Goal: Task Accomplishment & Management: Manage account settings

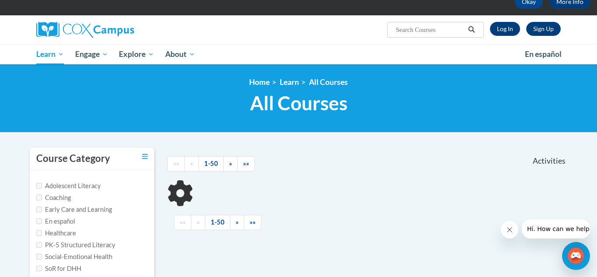
scroll to position [58, 0]
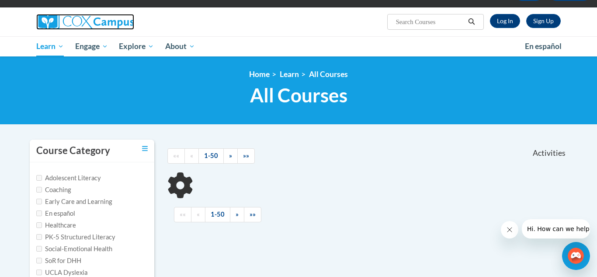
click at [89, 28] on img at bounding box center [85, 22] width 98 height 16
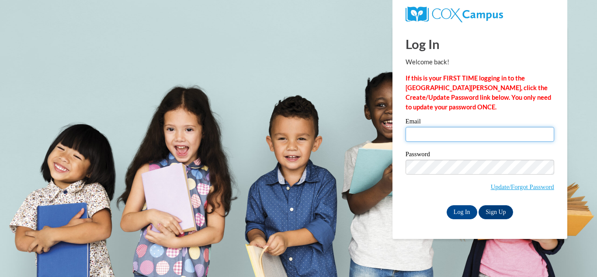
type input "[EMAIL_ADDRESS][DOMAIN_NAME]"
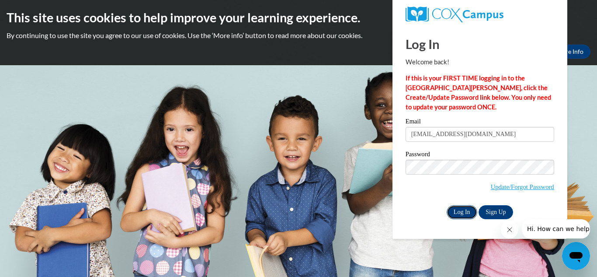
click at [468, 207] on input "Log In" at bounding box center [462, 212] width 31 height 14
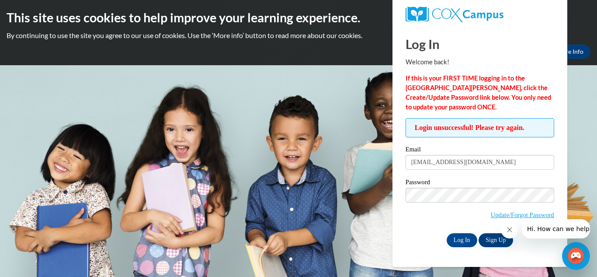
click at [434, 222] on span "Update/Forgot Password" at bounding box center [480, 205] width 149 height 36
click at [460, 239] on input "Log In" at bounding box center [462, 240] width 31 height 14
click at [435, 235] on div "Log In Sign Up" at bounding box center [480, 240] width 149 height 14
click at [432, 224] on div "Password Update/Forgot Password" at bounding box center [480, 205] width 149 height 52
click at [474, 242] on input "Log In" at bounding box center [462, 240] width 31 height 14
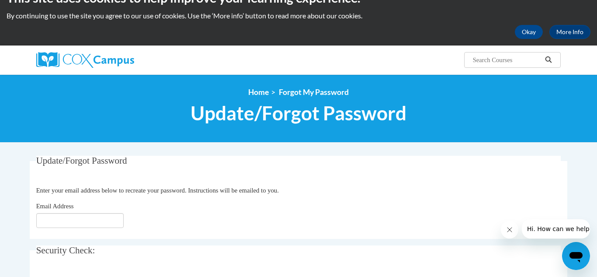
scroll to position [30, 0]
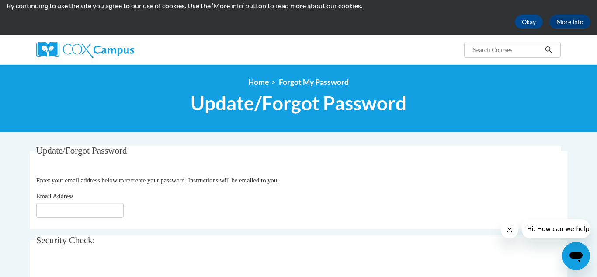
click at [92, 210] on input "Email Address" at bounding box center [79, 210] width 87 height 15
type input "[EMAIL_ADDRESS][DOMAIN_NAME]"
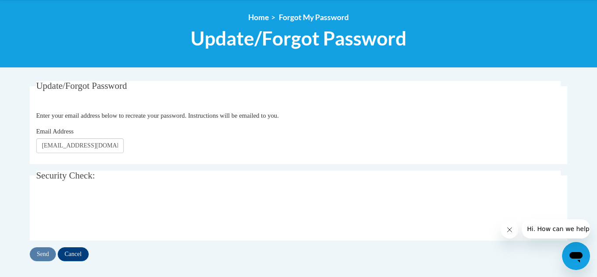
scroll to position [121, 0]
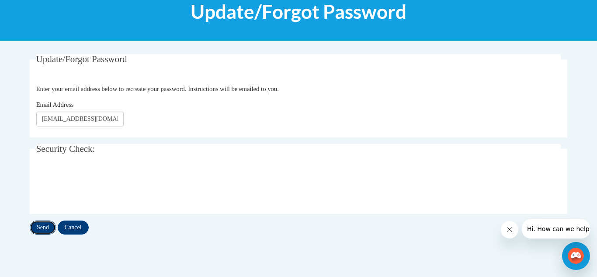
click at [44, 226] on input "Send" at bounding box center [43, 227] width 26 height 14
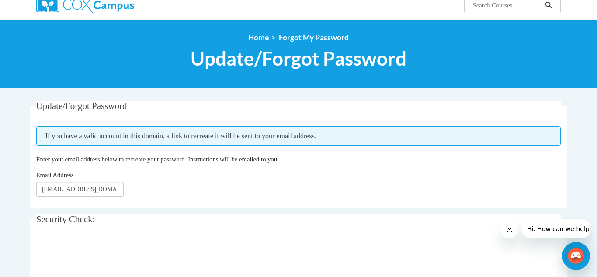
scroll to position [78, 0]
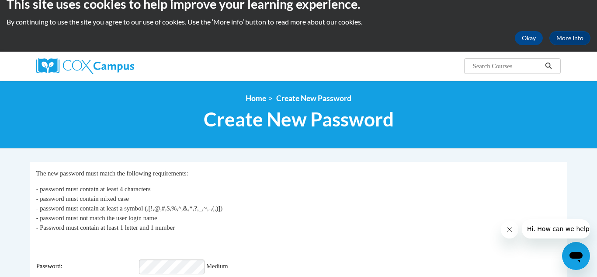
click at [425, 251] on div "Login: jessicafinney20111@gmail.com Password: Medium Re-type Password:" at bounding box center [298, 266] width 525 height 55
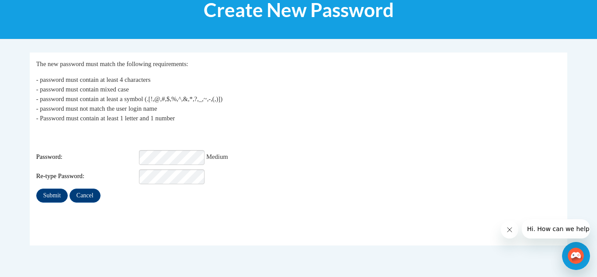
scroll to position [132, 0]
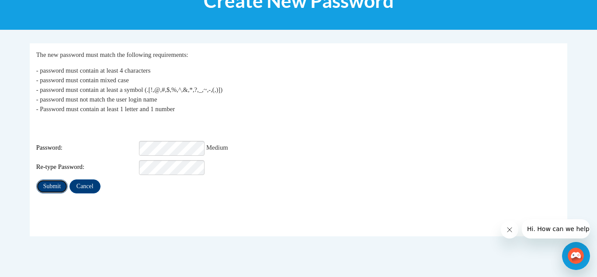
click at [62, 180] on input "Submit" at bounding box center [51, 186] width 31 height 14
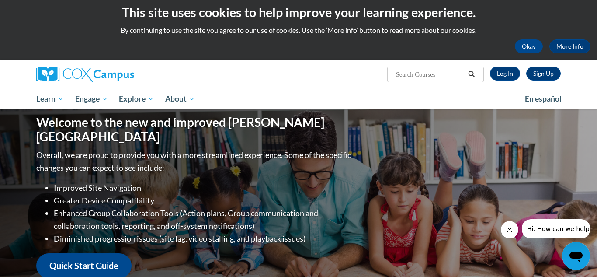
scroll to position [21, 0]
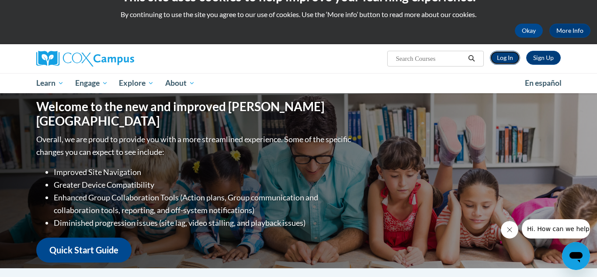
click at [511, 57] on link "Log In" at bounding box center [505, 58] width 30 height 14
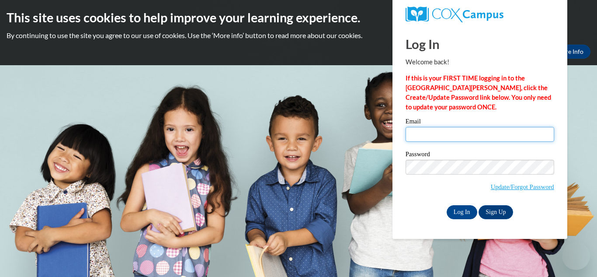
click at [450, 133] on input "Email" at bounding box center [480, 134] width 149 height 15
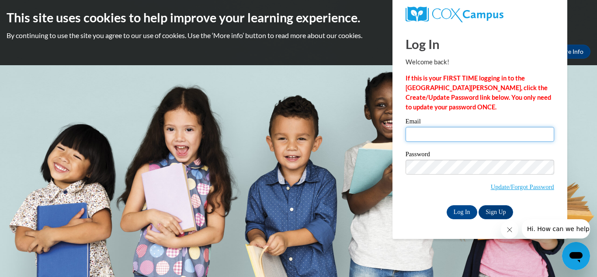
click at [436, 136] on input "Email" at bounding box center [480, 134] width 149 height 15
type input "[EMAIL_ADDRESS][DOMAIN_NAME]"
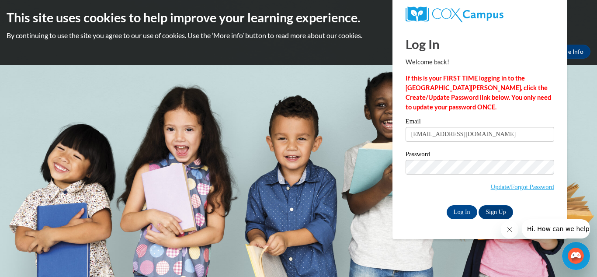
click at [426, 195] on span "Update/Forgot Password" at bounding box center [480, 178] width 149 height 36
click at [462, 211] on input "Log In" at bounding box center [462, 212] width 31 height 14
